Goal: Transaction & Acquisition: Purchase product/service

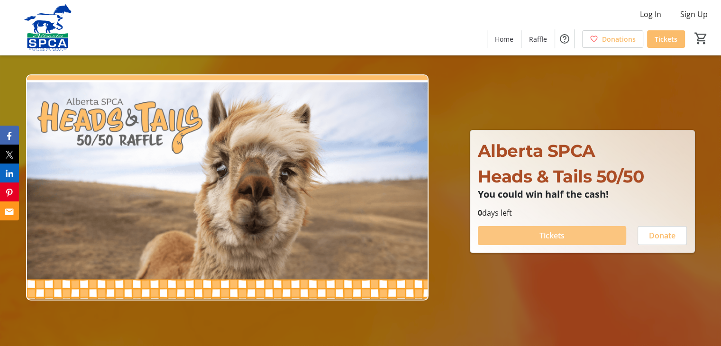
click at [555, 233] on span "Tickets" at bounding box center [551, 235] width 25 height 11
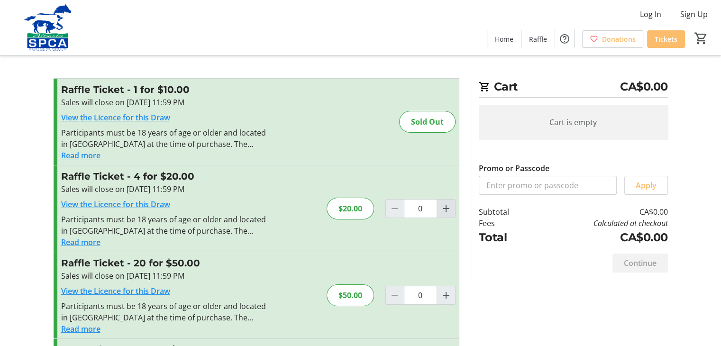
click at [444, 207] on mat-icon "Increment by one" at bounding box center [445, 208] width 11 height 11
type input "2"
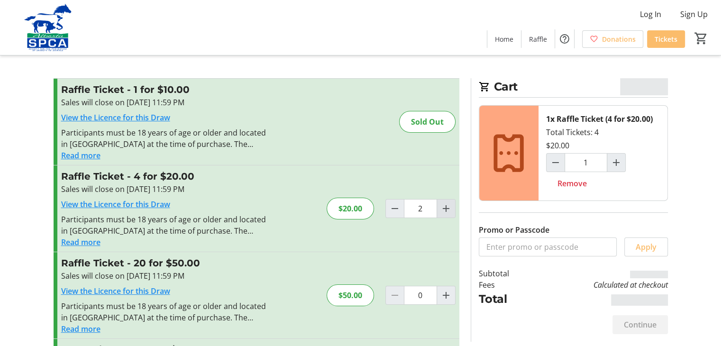
type input "2"
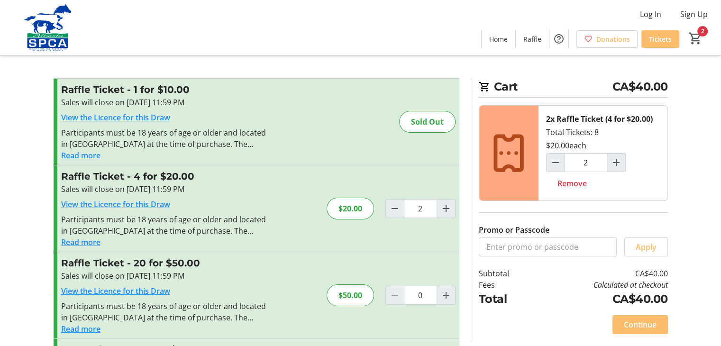
click at [82, 238] on button "Read more" at bounding box center [80, 241] width 39 height 11
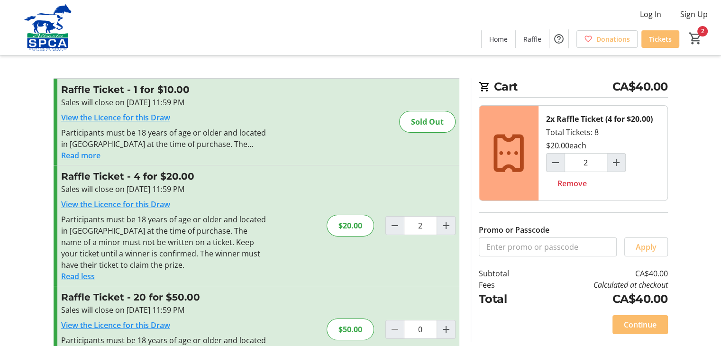
click at [77, 273] on button "Read less" at bounding box center [78, 275] width 34 height 11
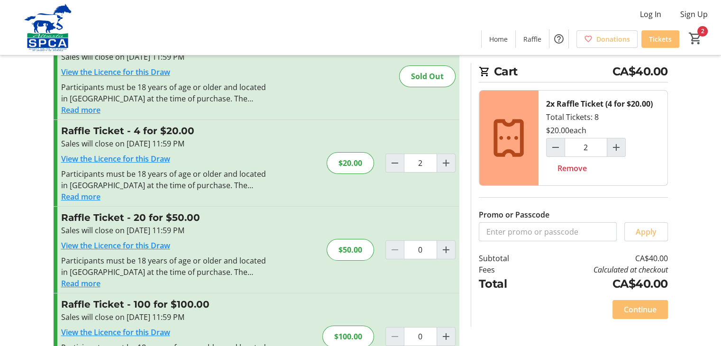
scroll to position [90, 0]
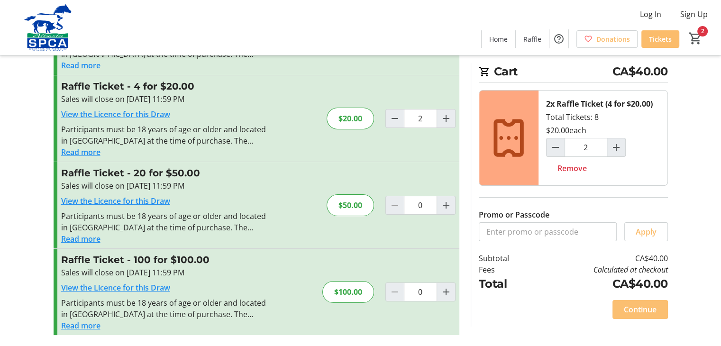
click at [637, 306] on span "Continue" at bounding box center [639, 309] width 33 height 11
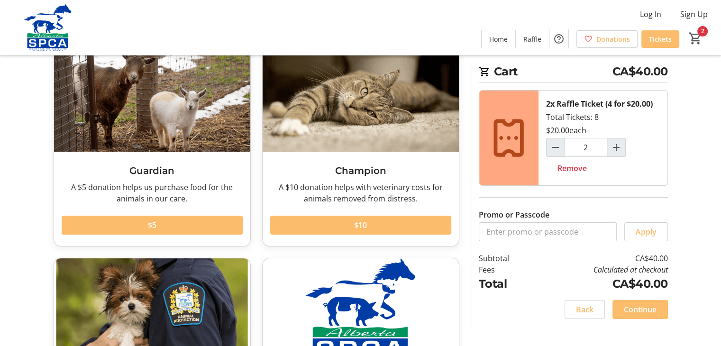
scroll to position [55, 0]
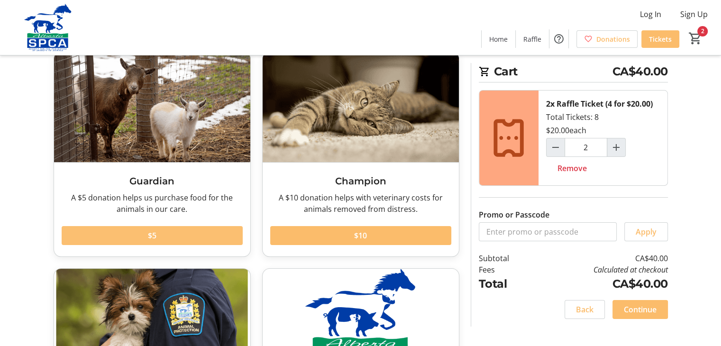
click at [183, 232] on span at bounding box center [152, 235] width 181 height 23
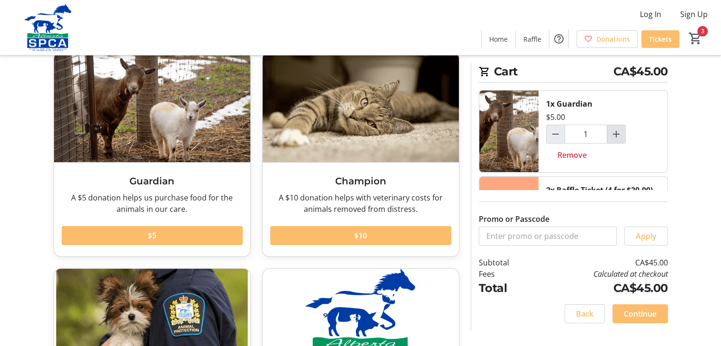
click at [616, 133] on mat-icon "Increment by one" at bounding box center [615, 133] width 11 height 11
click at [553, 133] on mat-icon "Decrement by one" at bounding box center [555, 133] width 11 height 11
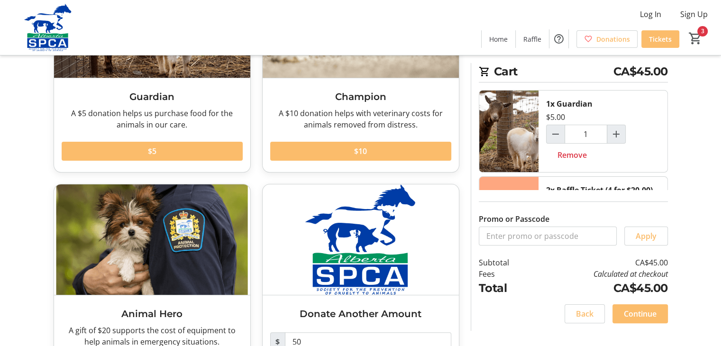
scroll to position [142, 0]
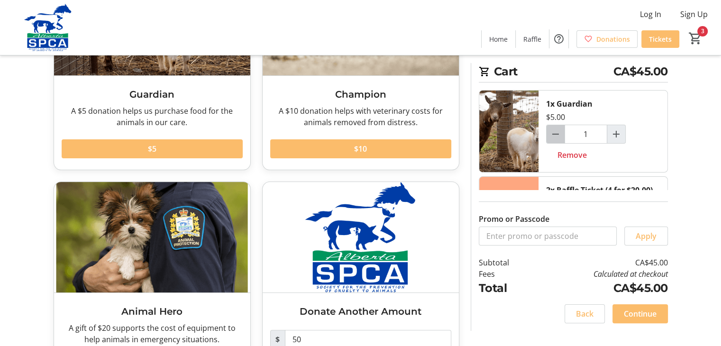
click at [551, 132] on mat-icon "Decrement by one" at bounding box center [555, 133] width 11 height 11
type input "0"
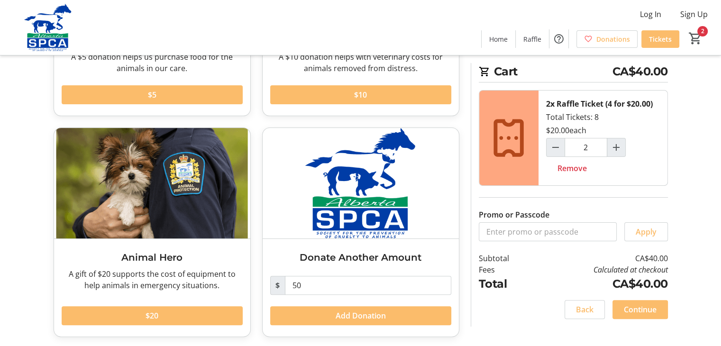
scroll to position [198, 0]
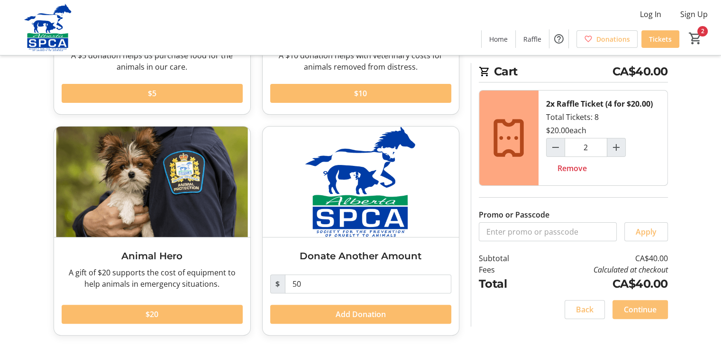
click at [629, 304] on span "Continue" at bounding box center [639, 309] width 33 height 11
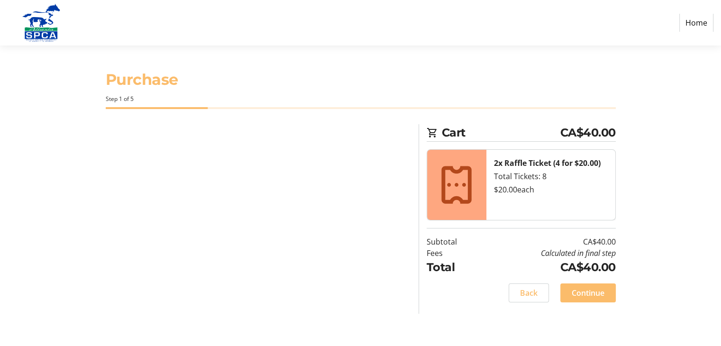
select select "CA"
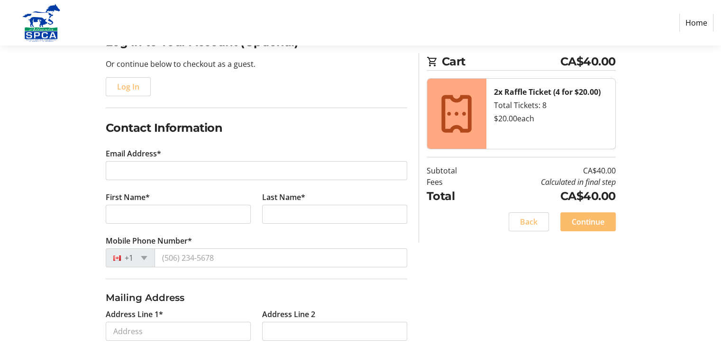
scroll to position [47, 0]
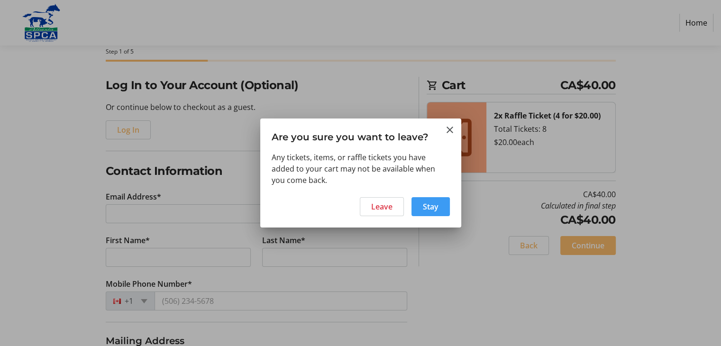
click at [431, 206] on span "Stay" at bounding box center [431, 206] width 16 height 11
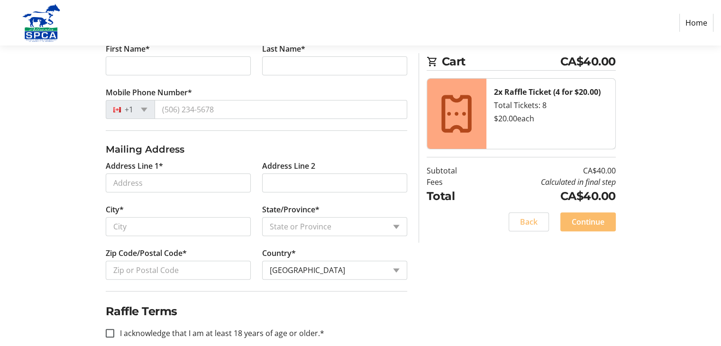
scroll to position [253, 0]
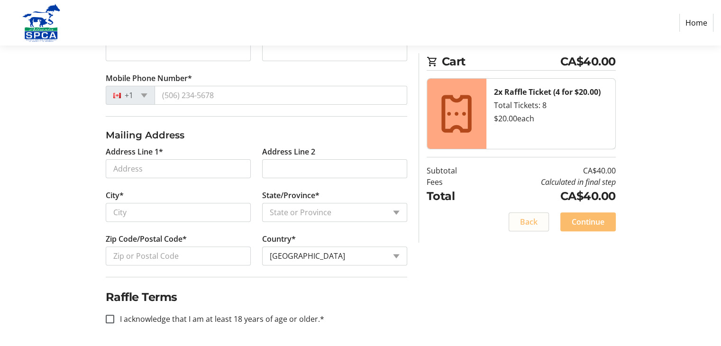
click at [530, 216] on span "Back" at bounding box center [529, 221] width 18 height 11
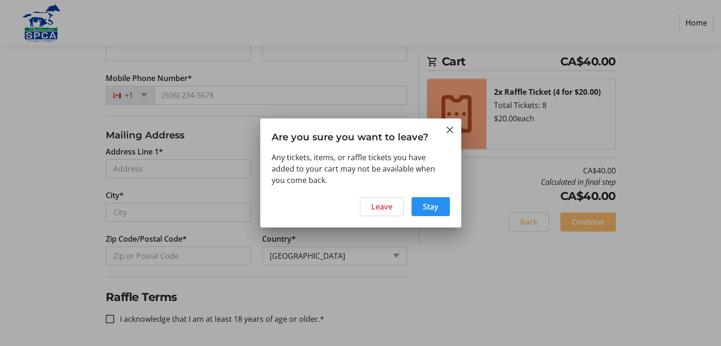
click at [429, 205] on span "Stay" at bounding box center [431, 206] width 16 height 11
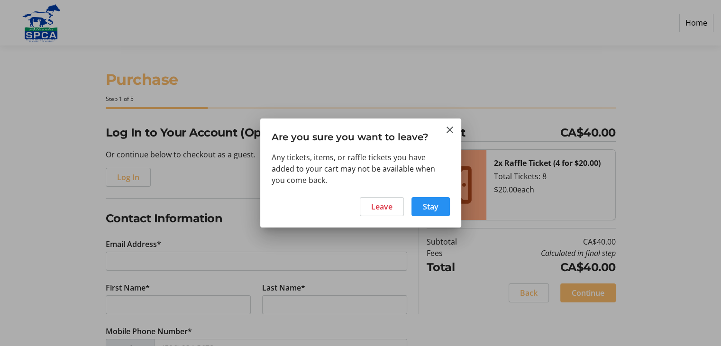
click at [424, 203] on span "Stay" at bounding box center [431, 206] width 16 height 11
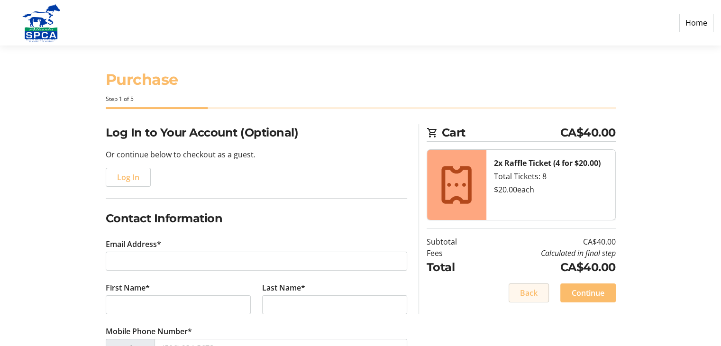
click at [693, 23] on link "Home" at bounding box center [696, 23] width 34 height 18
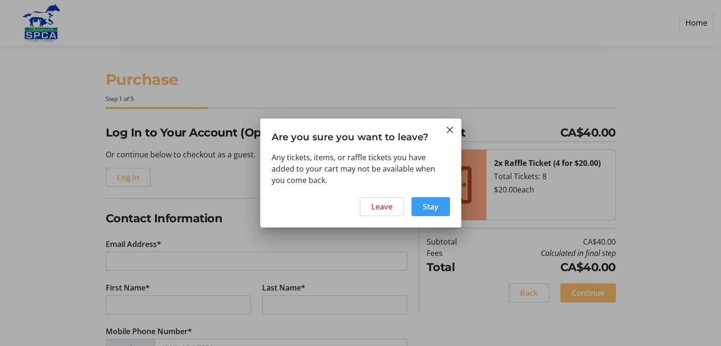
click at [425, 205] on span "Stay" at bounding box center [431, 206] width 16 height 11
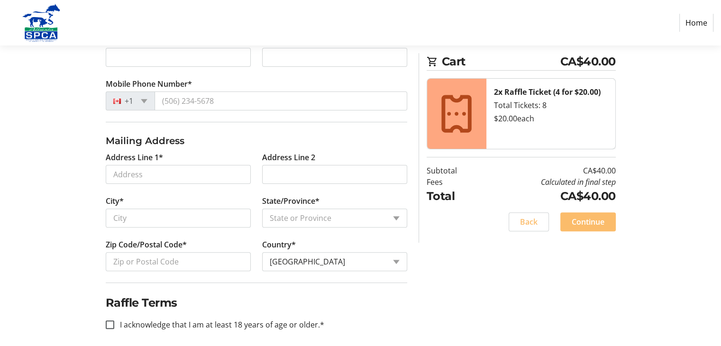
scroll to position [253, 0]
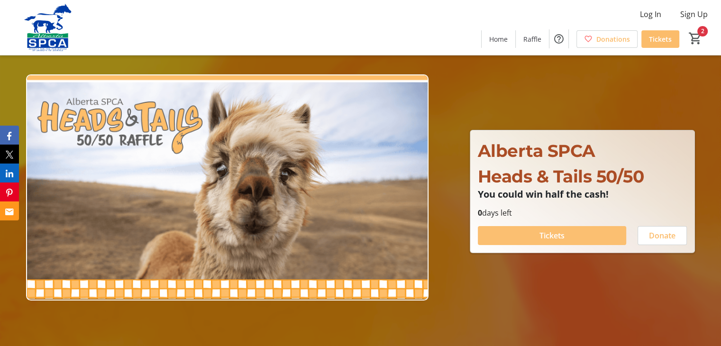
click at [556, 230] on span "Tickets" at bounding box center [551, 235] width 25 height 11
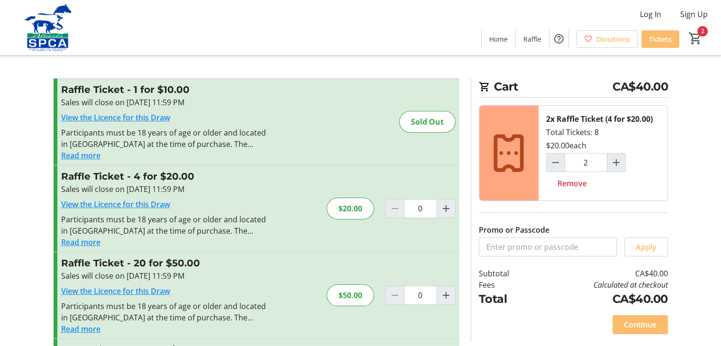
type input "2"
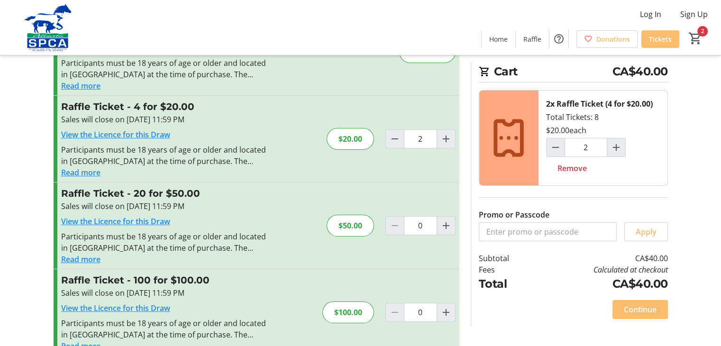
scroll to position [90, 0]
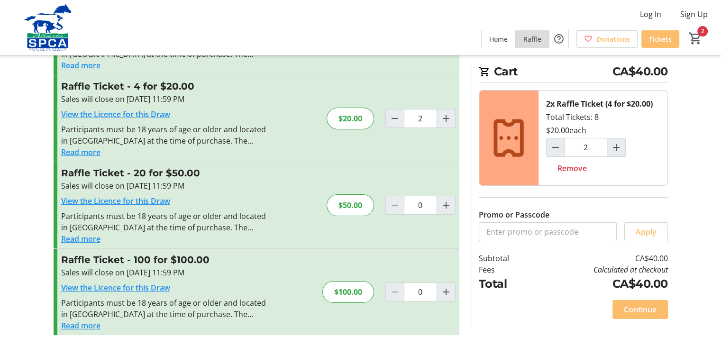
click at [532, 36] on span "Raffle" at bounding box center [532, 39] width 18 height 10
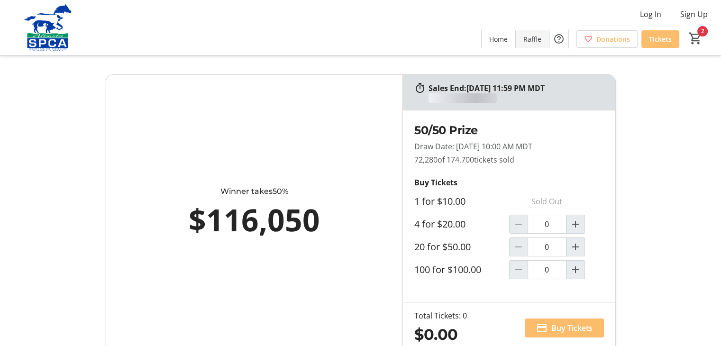
type input "2"
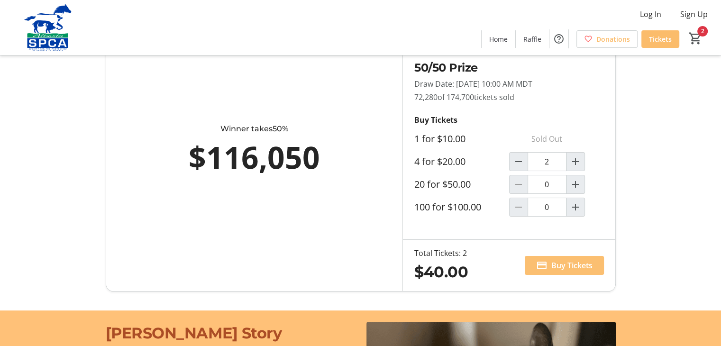
scroll to position [47, 0]
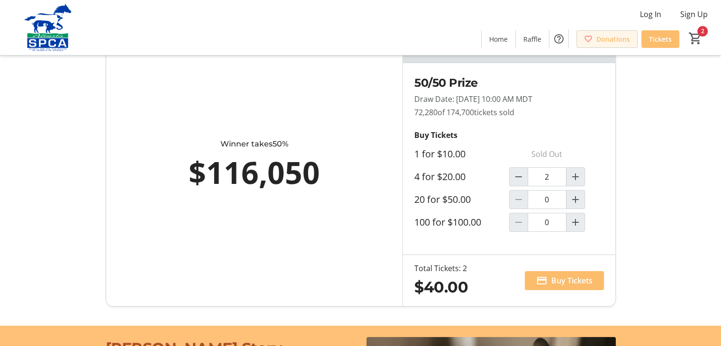
click at [611, 36] on span "Donations" at bounding box center [613, 39] width 34 height 10
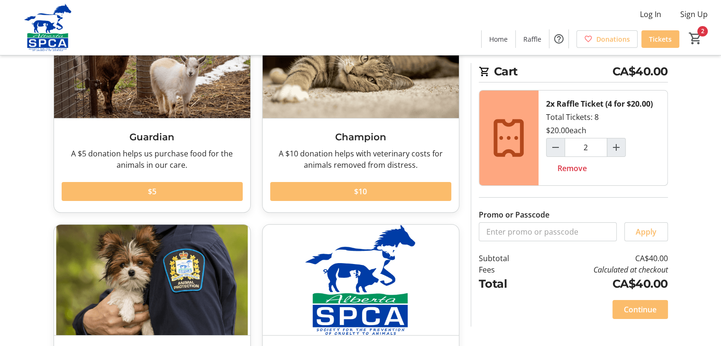
scroll to position [150, 0]
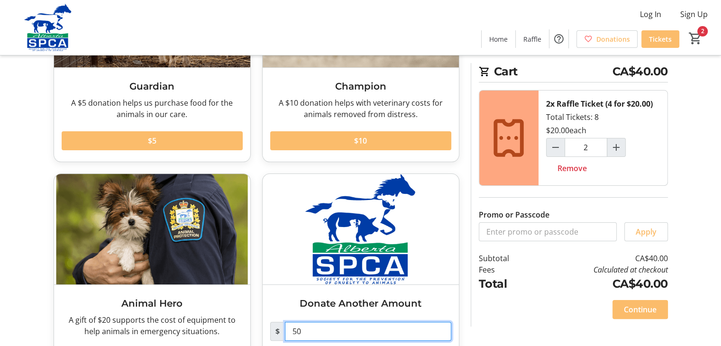
click at [303, 330] on input "50" at bounding box center [368, 331] width 166 height 19
type input "5"
type input "35"
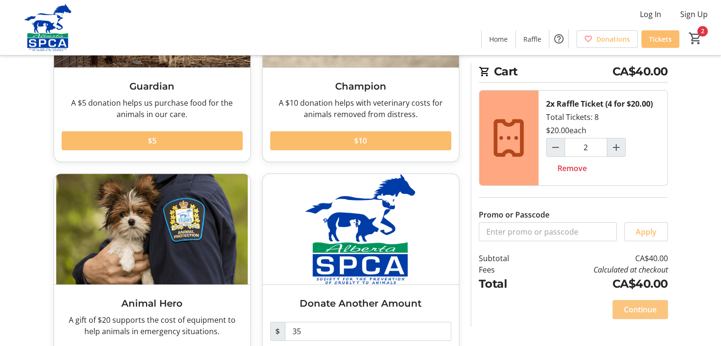
click at [631, 308] on span "Continue" at bounding box center [639, 309] width 33 height 11
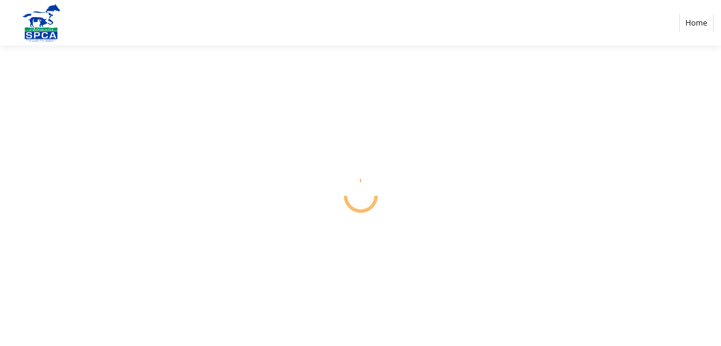
select select "CA"
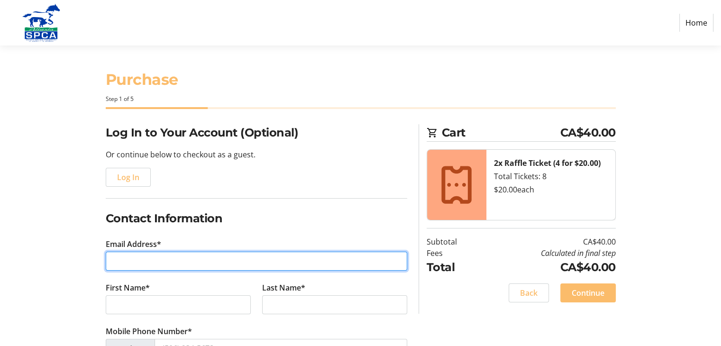
click at [115, 261] on input "Email Address*" at bounding box center [256, 261] width 301 height 19
type input "profgardener@gmail.com"
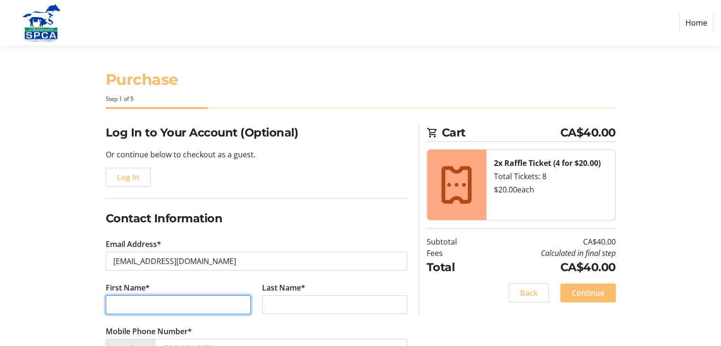
click at [117, 306] on input "First Name*" at bounding box center [178, 304] width 145 height 19
type input "EILEEN"
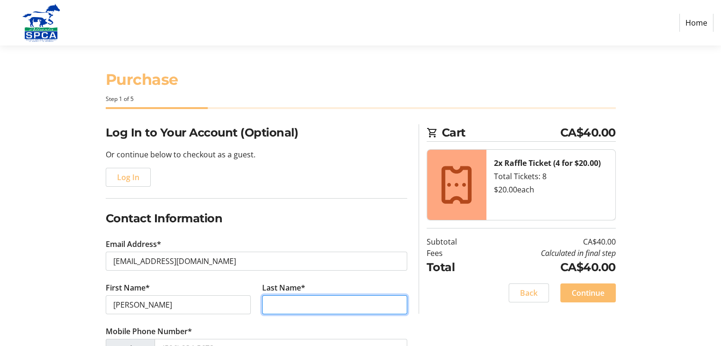
click at [268, 306] on input "Last Name*" at bounding box center [334, 304] width 145 height 19
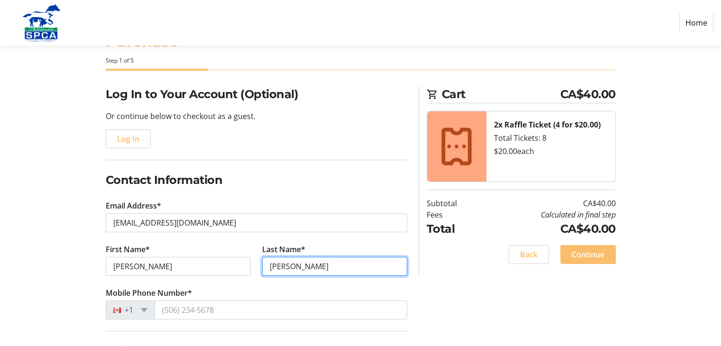
scroll to position [95, 0]
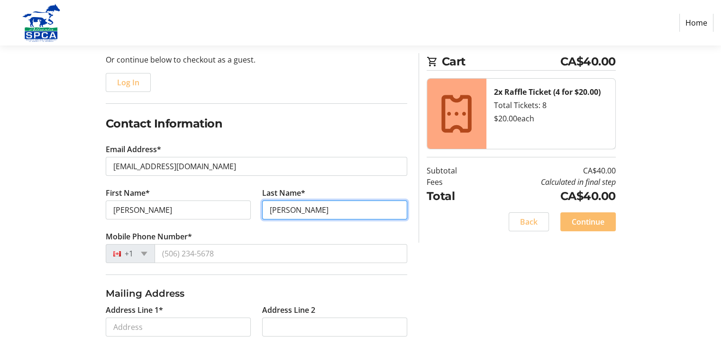
type input "STREIT"
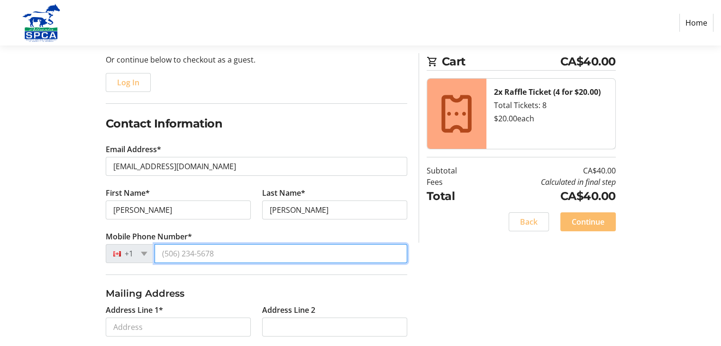
click at [162, 250] on input "Mobile Phone Number*" at bounding box center [280, 253] width 252 height 19
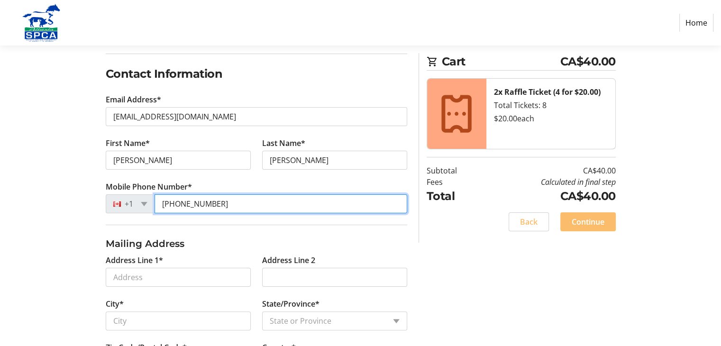
scroll to position [237, 0]
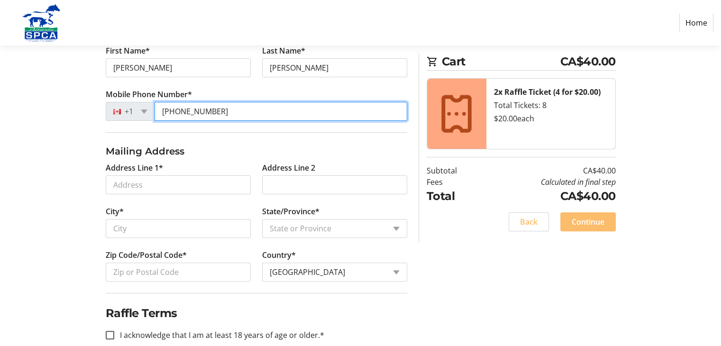
type input "(780) 235-1429"
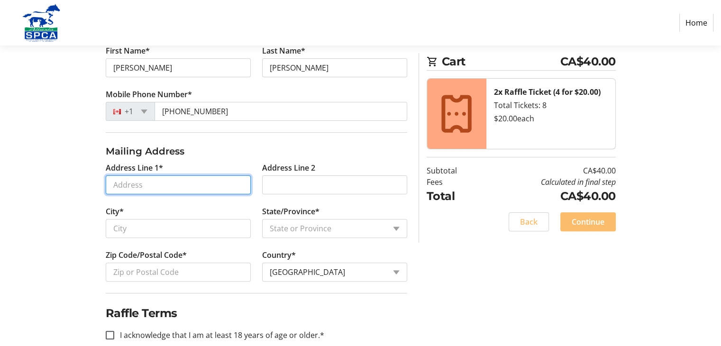
click at [115, 183] on input "Address Line 1*" at bounding box center [178, 184] width 145 height 19
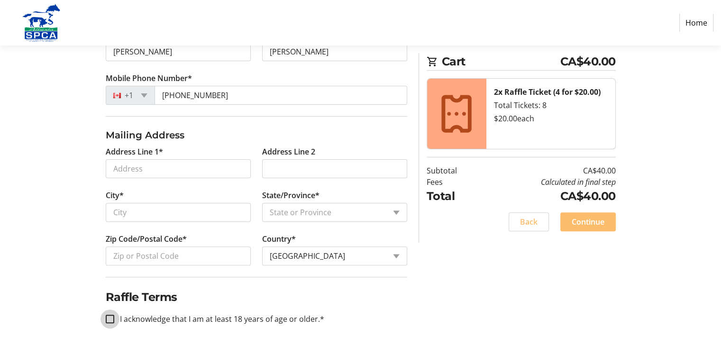
click at [106, 314] on fieldset "Raffle Terms I acknowledge that I am at least 18 years of age or older.*" at bounding box center [256, 306] width 301 height 59
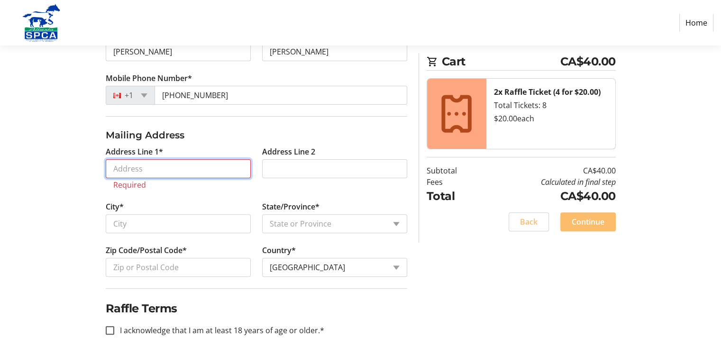
click at [114, 165] on input "Address Line 1*" at bounding box center [178, 168] width 145 height 19
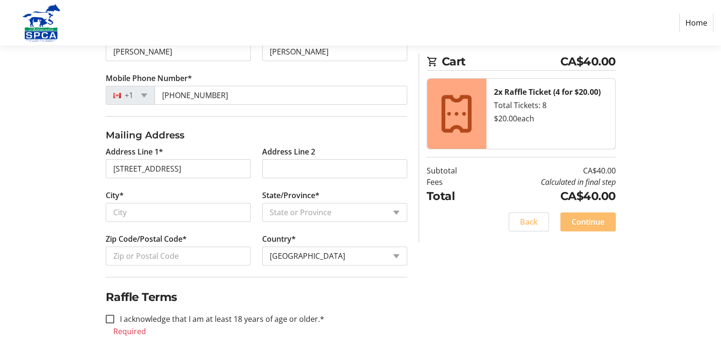
type input "11207 22 Avenue Northwest"
type input "Edmonton"
select select "AB"
type input "T6J 4V4"
click at [108, 317] on input "I acknowledge that I am at least 18 years of age or older.*" at bounding box center [110, 319] width 9 height 9
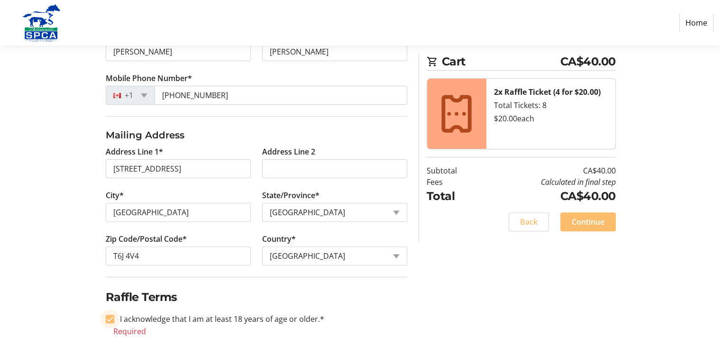
checkbox input "true"
click at [579, 222] on span "Continue" at bounding box center [587, 221] width 33 height 11
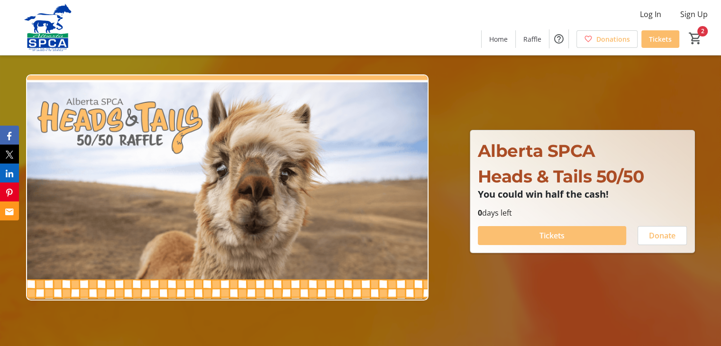
click at [549, 230] on span "Tickets" at bounding box center [551, 235] width 25 height 11
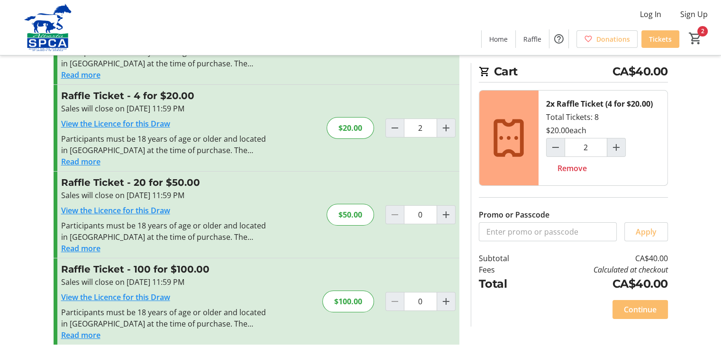
scroll to position [90, 0]
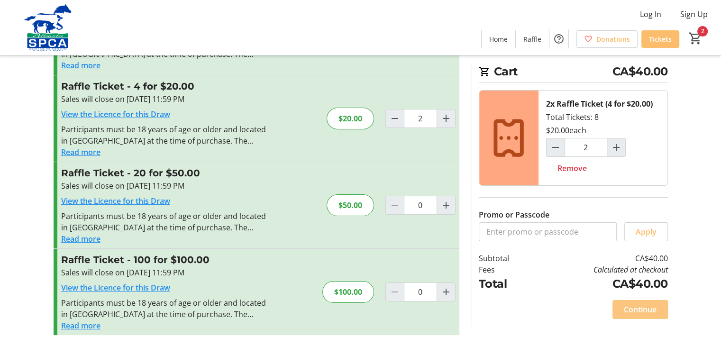
click at [635, 305] on span "Continue" at bounding box center [639, 309] width 33 height 11
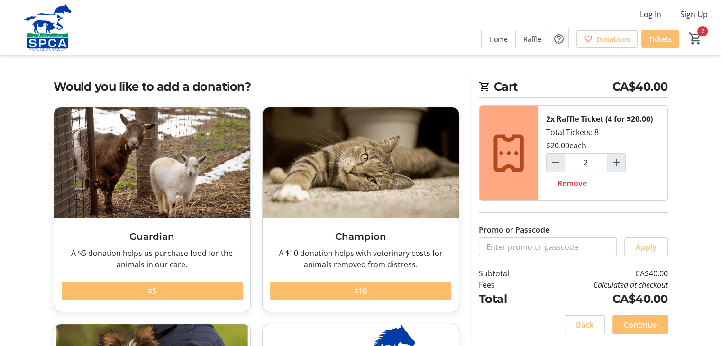
click at [610, 38] on span "Donations" at bounding box center [613, 39] width 34 height 10
click at [694, 33] on mat-icon "2" at bounding box center [695, 38] width 14 height 14
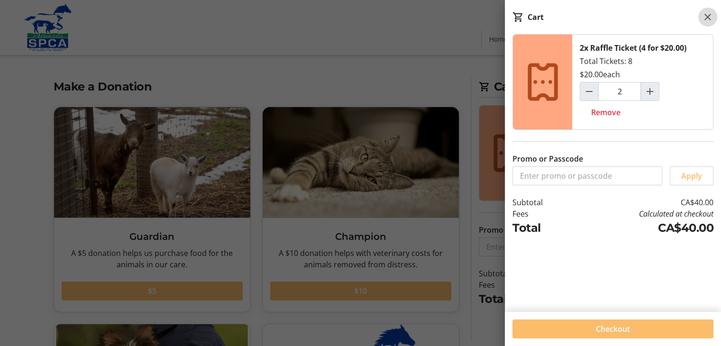
click at [708, 15] on mat-icon at bounding box center [707, 16] width 11 height 11
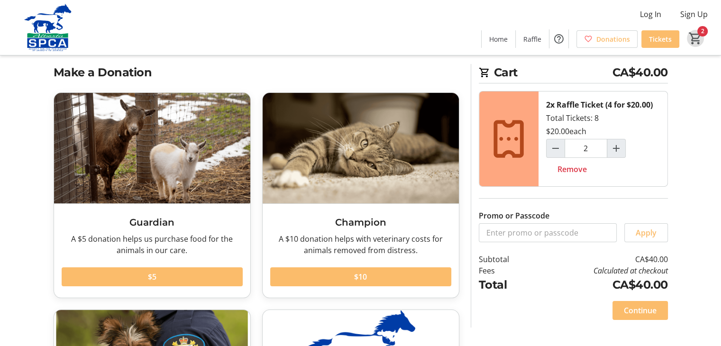
scroll to position [8, 0]
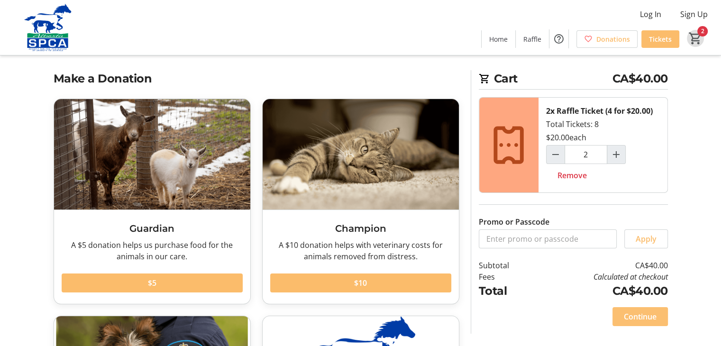
click at [629, 311] on span "Continue" at bounding box center [639, 316] width 33 height 11
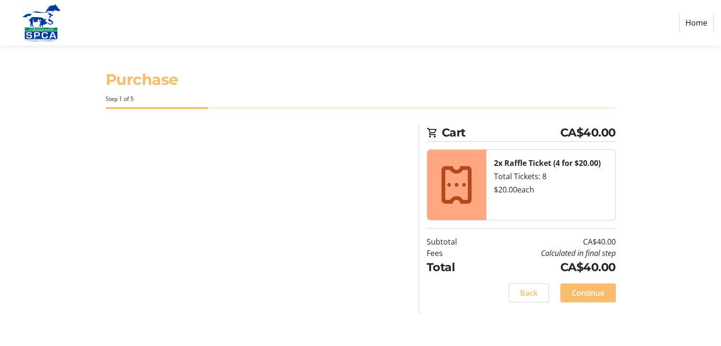
select select "CA"
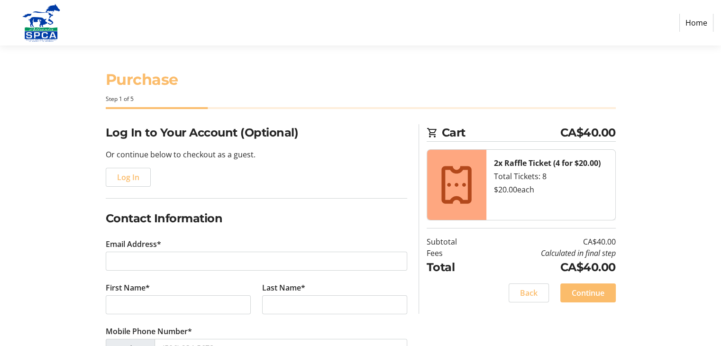
click at [452, 133] on span "Cart" at bounding box center [501, 132] width 118 height 17
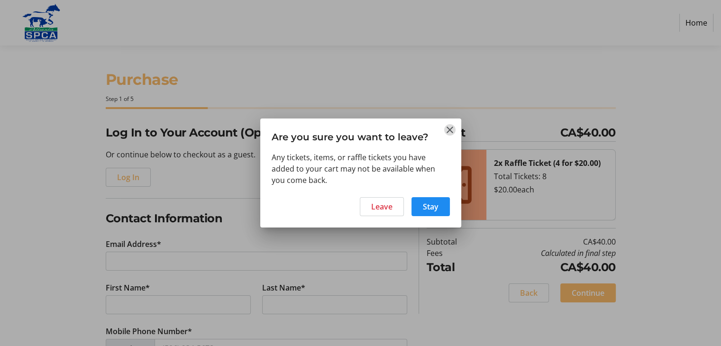
click at [449, 128] on mat-icon "Close" at bounding box center [449, 129] width 11 height 11
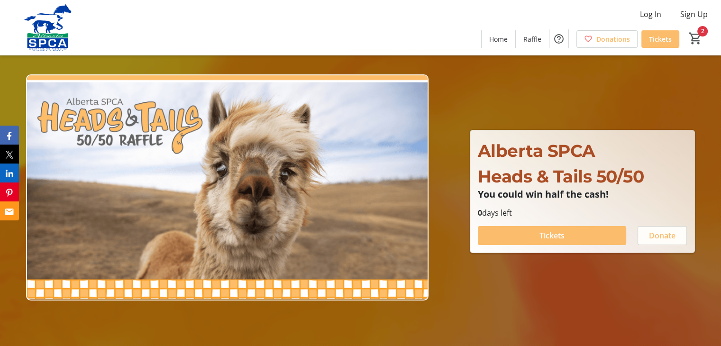
click at [663, 235] on span "Donate" at bounding box center [662, 235] width 27 height 11
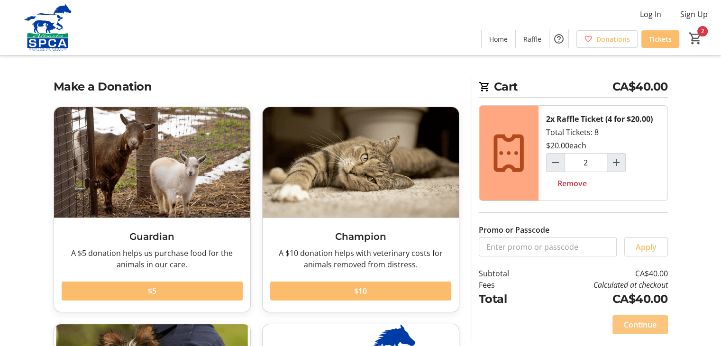
click at [629, 319] on span "Continue" at bounding box center [639, 324] width 33 height 11
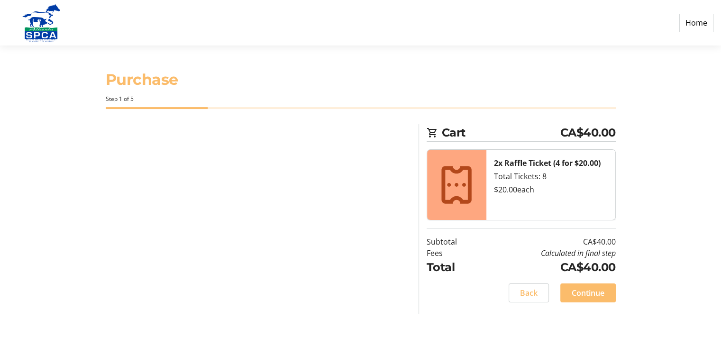
select select "CA"
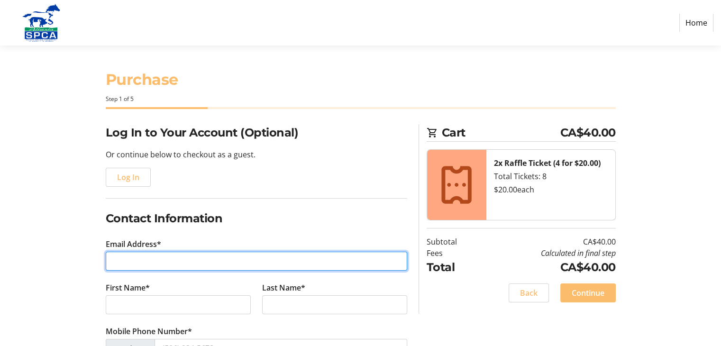
click at [112, 261] on input "Email Address*" at bounding box center [256, 261] width 301 height 19
type input "profgardener@gmail.com"
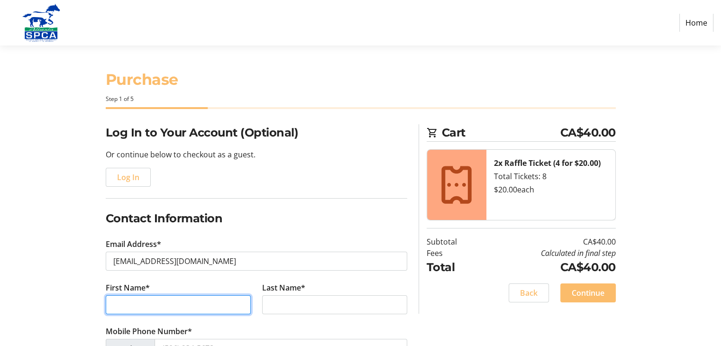
click at [123, 305] on input "First Name*" at bounding box center [178, 304] width 145 height 19
type input "EILEEN"
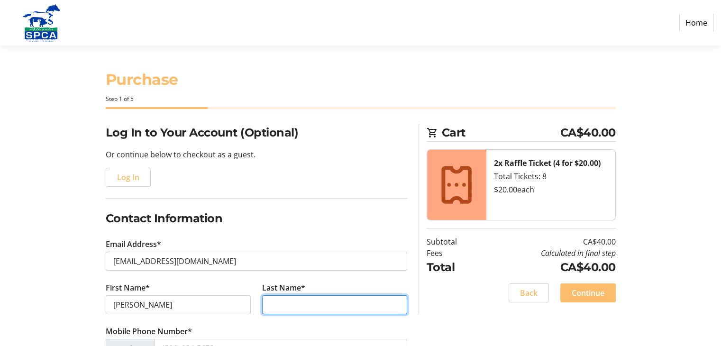
click at [273, 302] on input "Last Name*" at bounding box center [334, 304] width 145 height 19
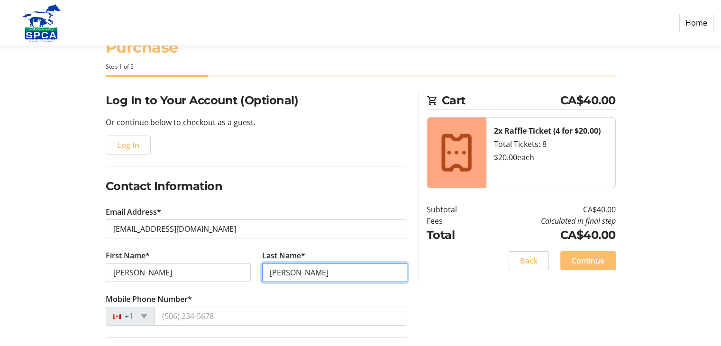
scroll to position [47, 0]
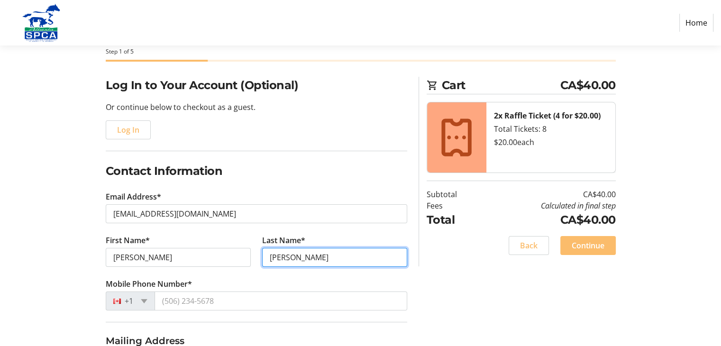
type input "STREIT"
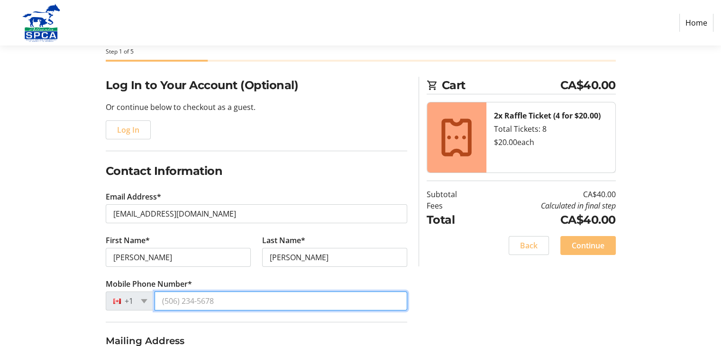
click at [162, 299] on input "Mobile Phone Number*" at bounding box center [280, 300] width 252 height 19
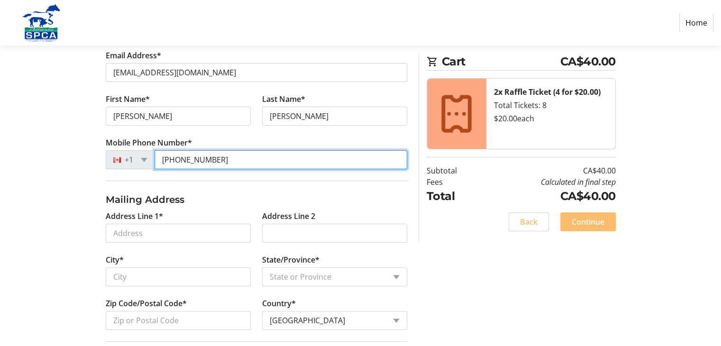
scroll to position [189, 0]
type input "[PHONE_NUMBER]"
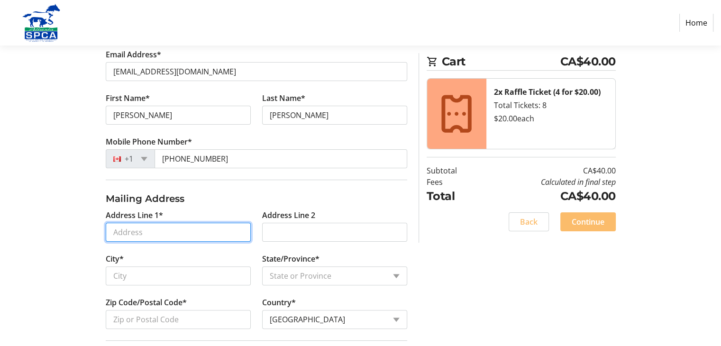
click at [116, 233] on input "Address Line 1*" at bounding box center [178, 232] width 145 height 19
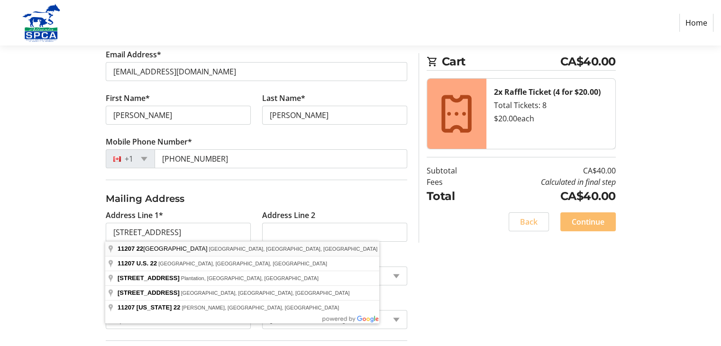
type input "11207 22 Avenue Northwest"
type input "Edmonton"
select select "AB"
type input "T6J 4V4"
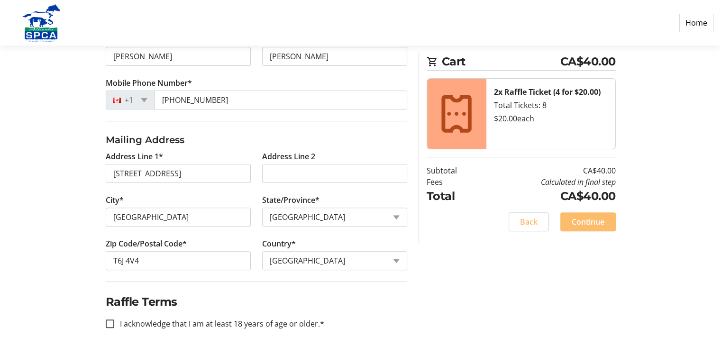
scroll to position [253, 0]
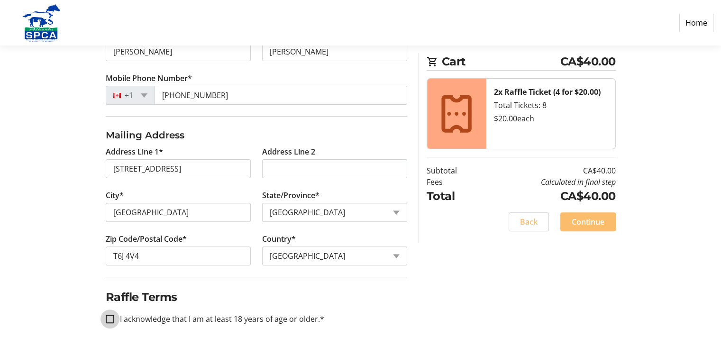
click at [109, 315] on input "I acknowledge that I am at least 18 years of age or older.*" at bounding box center [110, 319] width 9 height 9
checkbox input "true"
click at [587, 217] on span "Continue" at bounding box center [587, 221] width 33 height 11
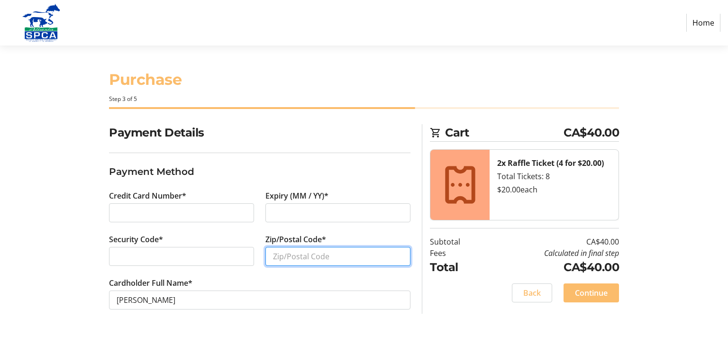
click at [274, 257] on input "Zip/Postal Code*" at bounding box center [337, 256] width 145 height 19
type input "T6J4V4"
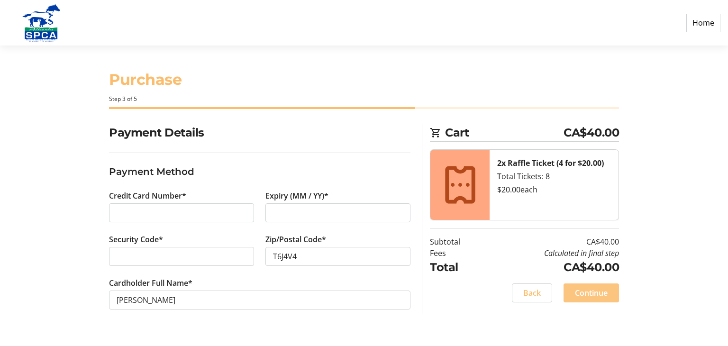
click at [588, 288] on span "Continue" at bounding box center [591, 292] width 33 height 11
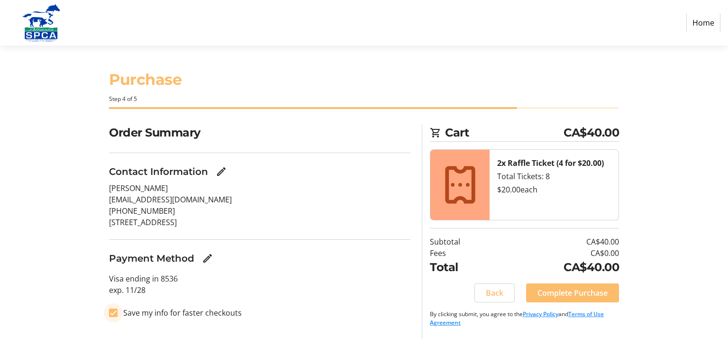
click at [113, 311] on input "Save my info for faster checkouts" at bounding box center [113, 312] width 9 height 9
checkbox input "false"
click at [575, 292] on span "Complete Purchase" at bounding box center [572, 292] width 70 height 11
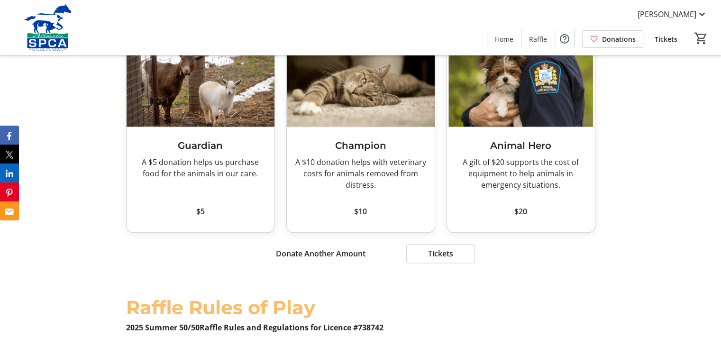
scroll to position [1090, 0]
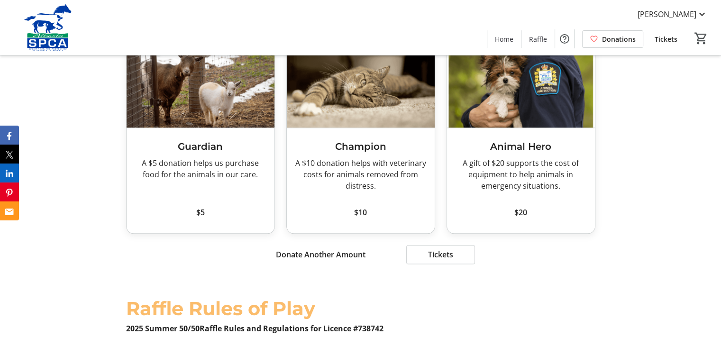
click at [306, 249] on span "Donate Another Amount" at bounding box center [321, 254] width 90 height 11
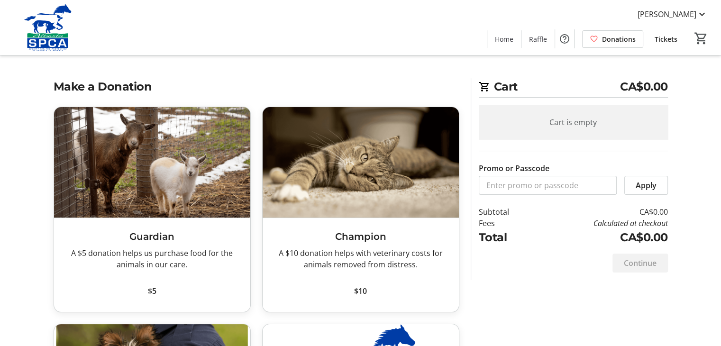
click at [551, 117] on div "Cart is empty" at bounding box center [572, 122] width 189 height 34
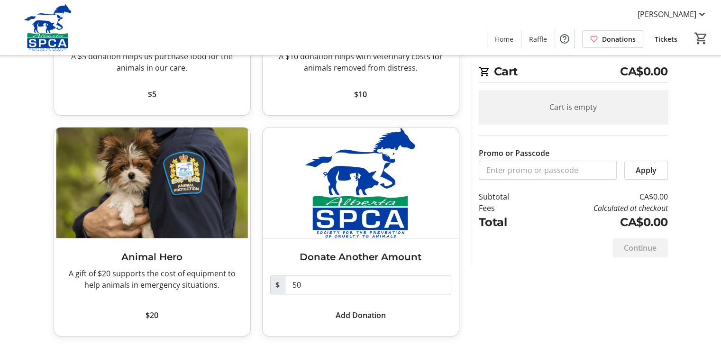
scroll to position [198, 0]
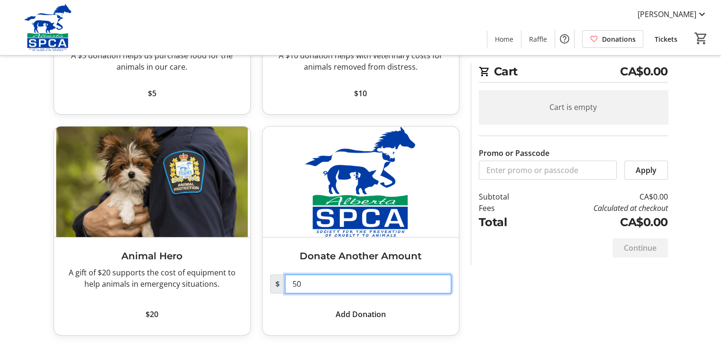
click at [291, 281] on input "50" at bounding box center [368, 283] width 166 height 19
type input "0"
type input "35"
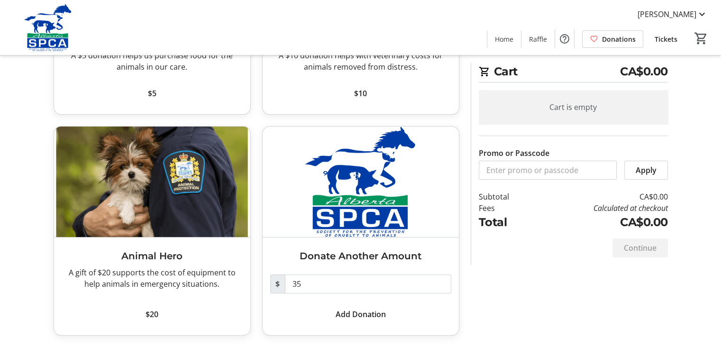
click at [360, 312] on span "Add Donation" at bounding box center [360, 313] width 50 height 11
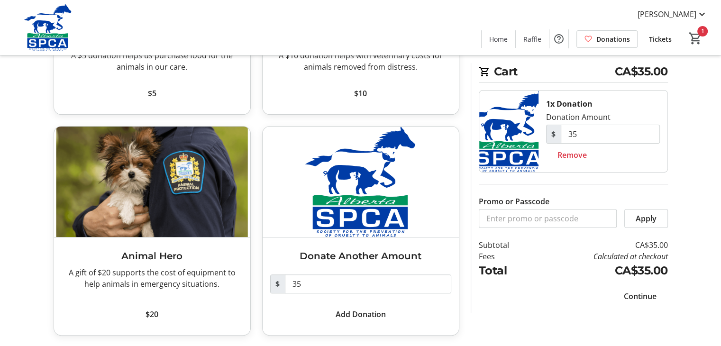
click at [642, 296] on span "Continue" at bounding box center [639, 295] width 33 height 11
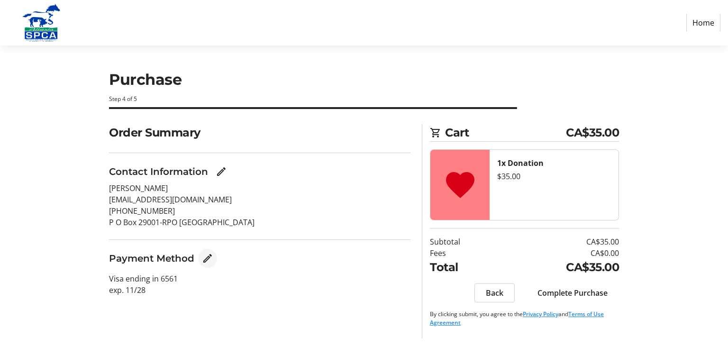
click at [204, 256] on mat-icon "Edit Payment Method" at bounding box center [207, 257] width 11 height 11
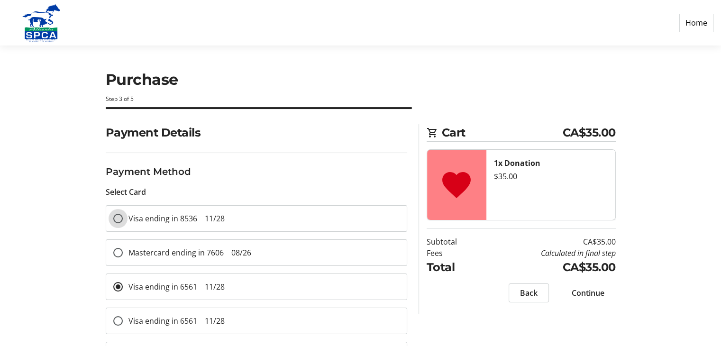
click at [117, 215] on input "Visa ending in 8536 11/28" at bounding box center [117, 218] width 9 height 9
radio input "true"
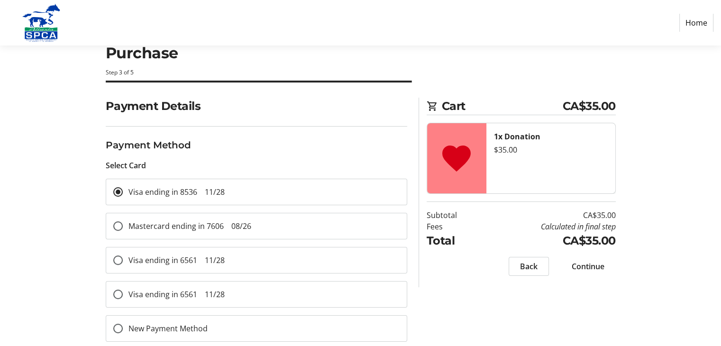
scroll to position [40, 0]
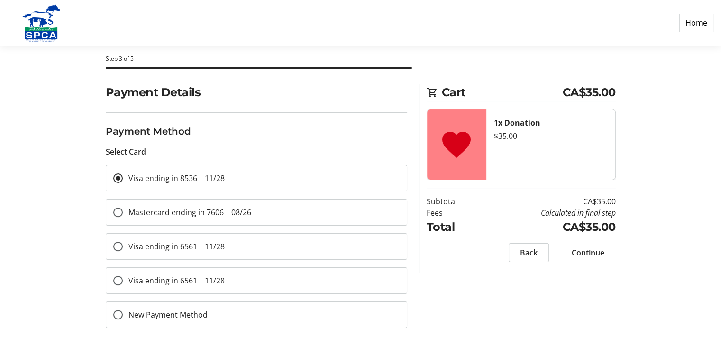
click at [587, 248] on span "Continue" at bounding box center [587, 252] width 33 height 11
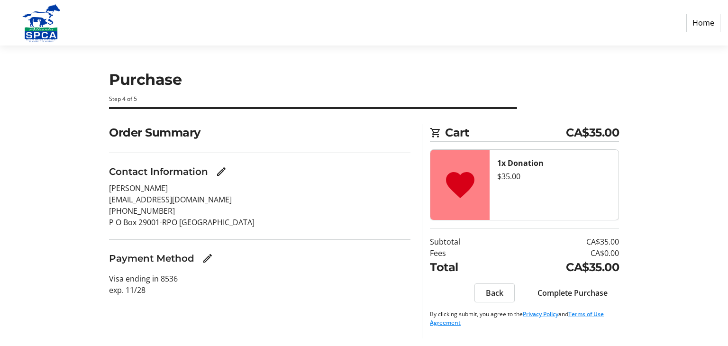
click at [572, 289] on span "Complete Purchase" at bounding box center [572, 292] width 70 height 11
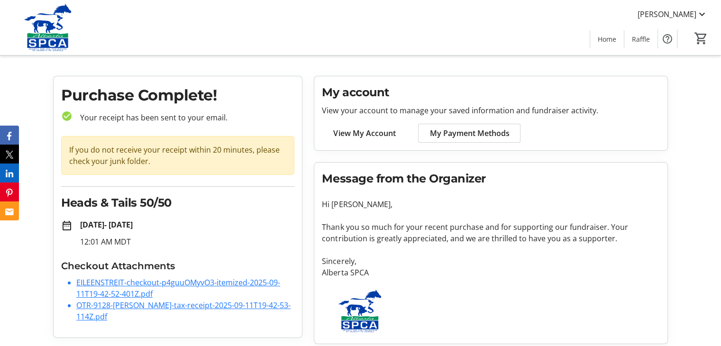
scroll to position [16, 0]
